Goal: Task Accomplishment & Management: Use online tool/utility

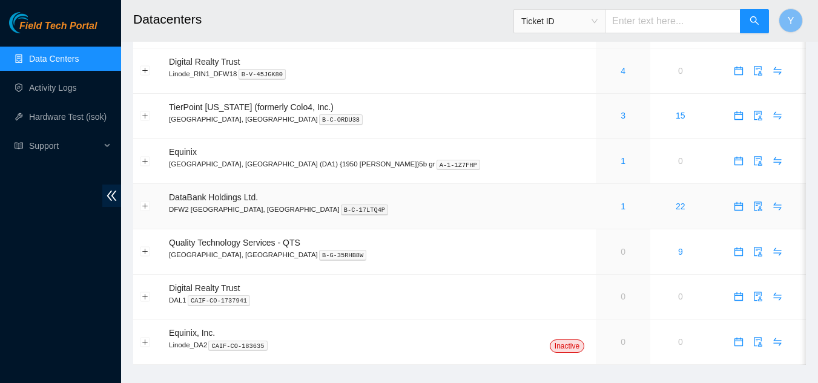
scroll to position [98, 0]
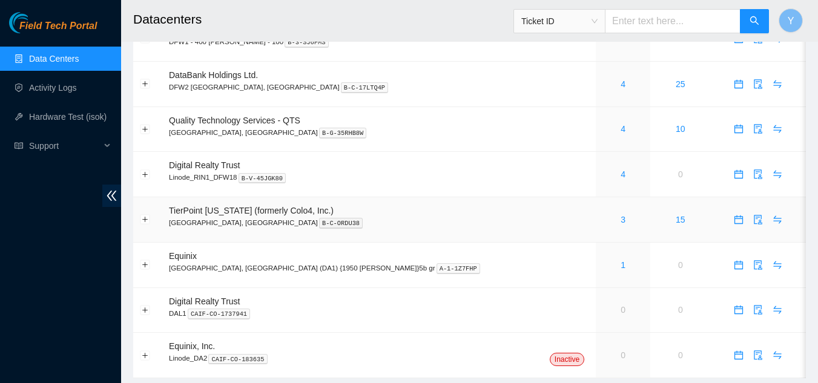
scroll to position [38, 0]
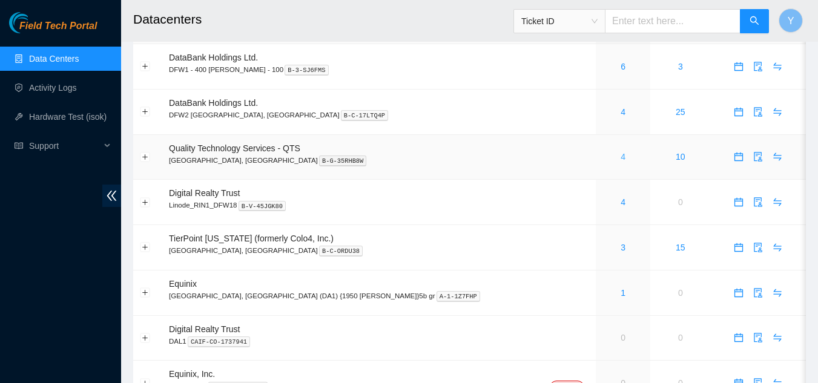
click at [620, 157] on link "4" at bounding box center [622, 157] width 5 height 10
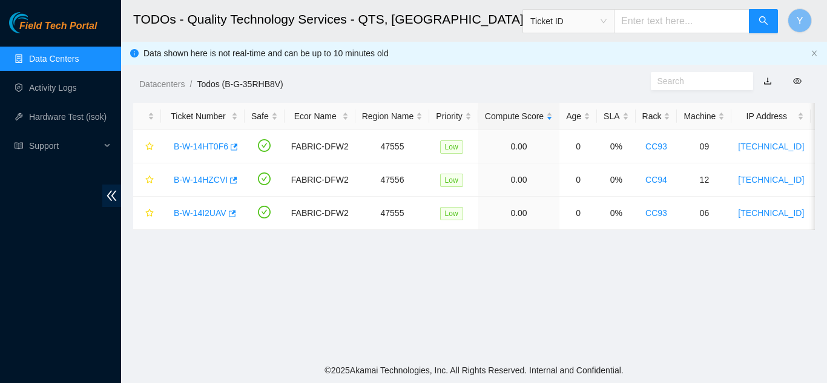
click at [49, 64] on link "Data Centers" at bounding box center [54, 59] width 50 height 10
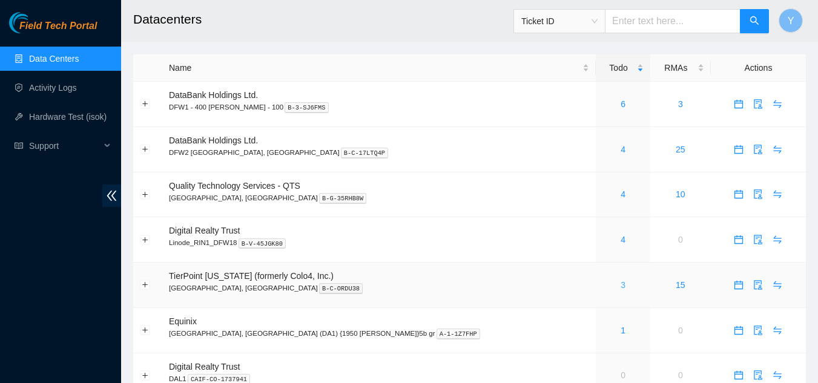
click at [620, 286] on link "3" at bounding box center [622, 285] width 5 height 10
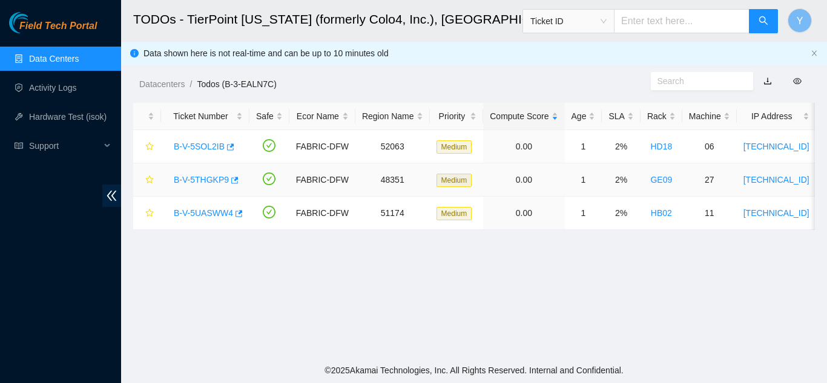
click at [205, 175] on link "B-V-5THGKP9" at bounding box center [201, 180] width 55 height 10
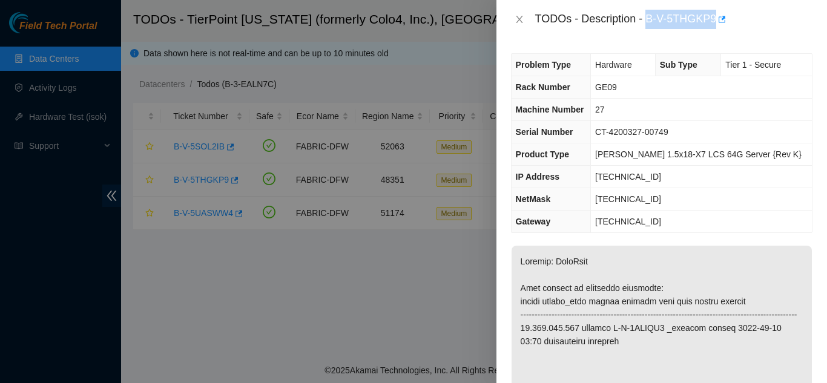
drag, startPoint x: 646, startPoint y: 21, endPoint x: 715, endPoint y: 21, distance: 68.4
click at [715, 21] on div "TODOs - Description - B-V-5THGKP9" at bounding box center [673, 19] width 277 height 19
copy div "B-V-5THGKP9"
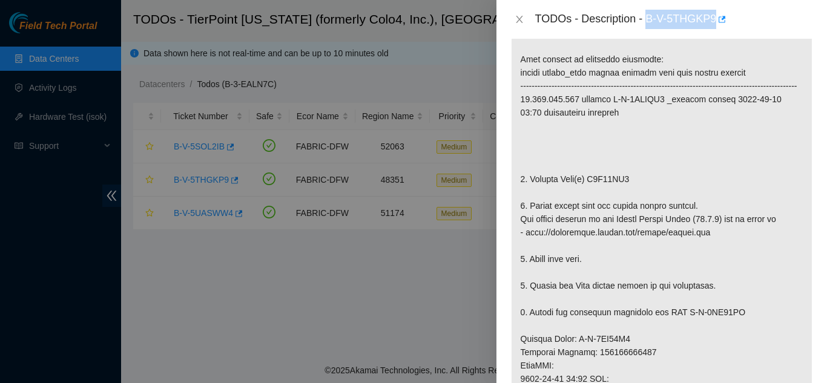
scroll to position [303, 0]
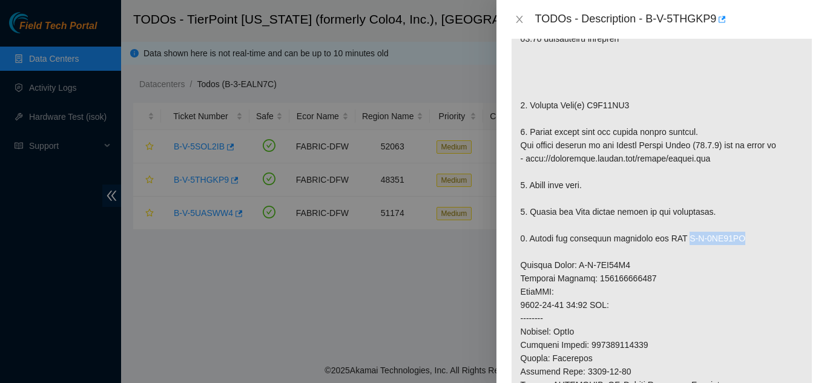
drag, startPoint x: 683, startPoint y: 254, endPoint x: 732, endPoint y: 251, distance: 48.5
click at [732, 251] on p at bounding box center [661, 271] width 300 height 657
copy p "B-V-5UI98LB"
drag, startPoint x: 575, startPoint y: 278, endPoint x: 624, endPoint y: 277, distance: 48.4
click at [624, 277] on p at bounding box center [661, 271] width 300 height 657
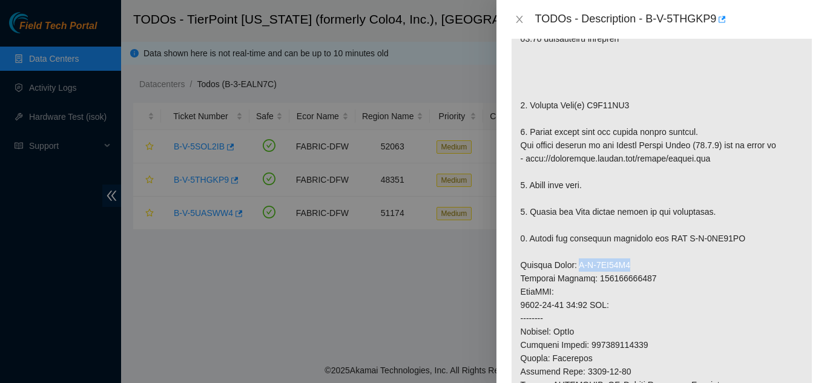
copy p "B-V-5UI98L1"
drag, startPoint x: 588, startPoint y: 118, endPoint x: 632, endPoint y: 117, distance: 44.2
click at [632, 117] on p at bounding box center [661, 271] width 300 height 657
copy p "Z1Z46SC0"
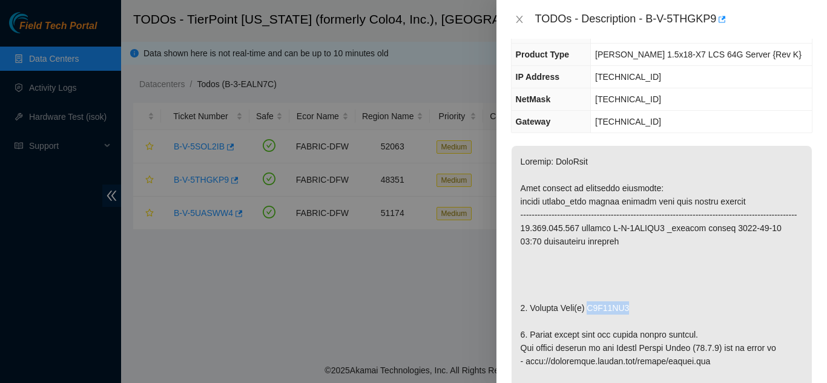
scroll to position [100, 0]
click at [520, 21] on icon "close" at bounding box center [519, 19] width 7 height 7
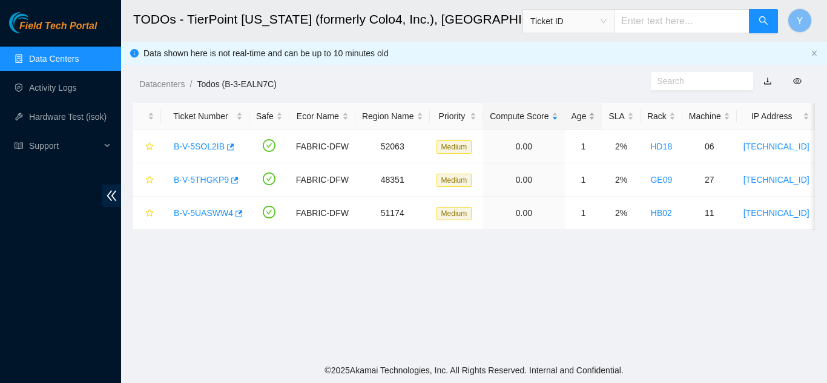
scroll to position [140, 0]
click at [210, 148] on link "B-V-5SOL2IB" at bounding box center [199, 147] width 51 height 10
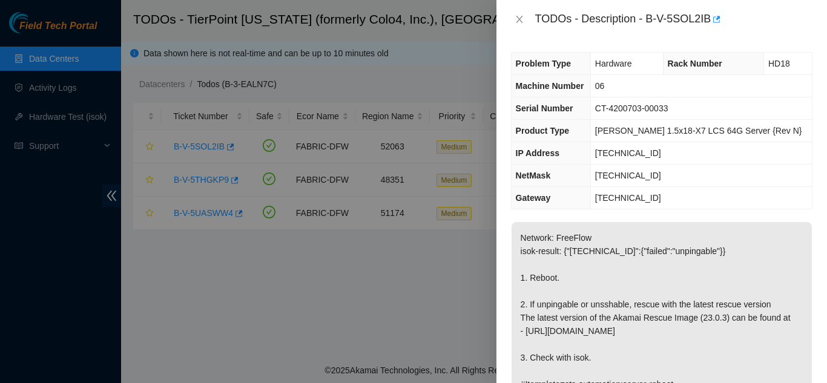
scroll to position [0, 0]
click at [517, 19] on icon "close" at bounding box center [519, 20] width 10 height 10
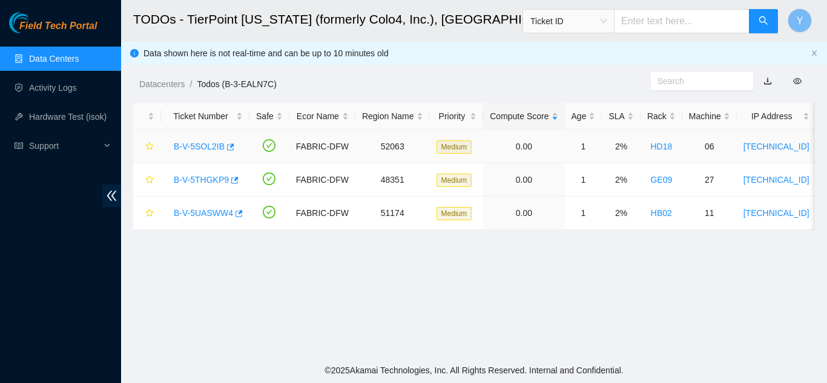
click at [208, 146] on link "B-V-5SOL2IB" at bounding box center [199, 147] width 51 height 10
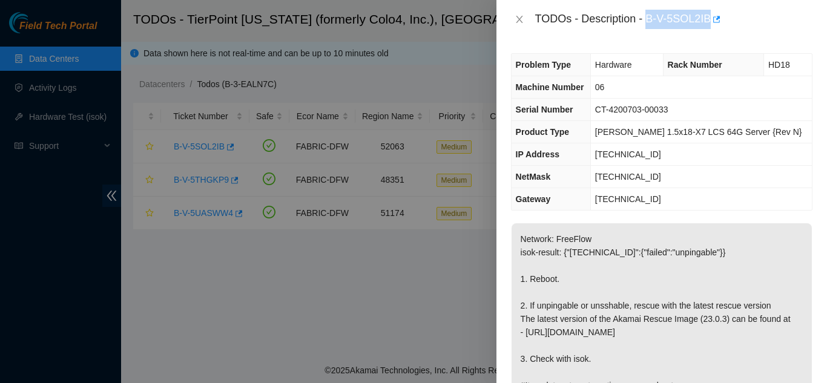
drag, startPoint x: 647, startPoint y: 18, endPoint x: 709, endPoint y: 21, distance: 61.8
click at [709, 21] on div "TODOs - Description - B-V-5SOL2IB" at bounding box center [673, 19] width 277 height 19
copy div "B-V-5SOL2IB"
